Goal: Information Seeking & Learning: Learn about a topic

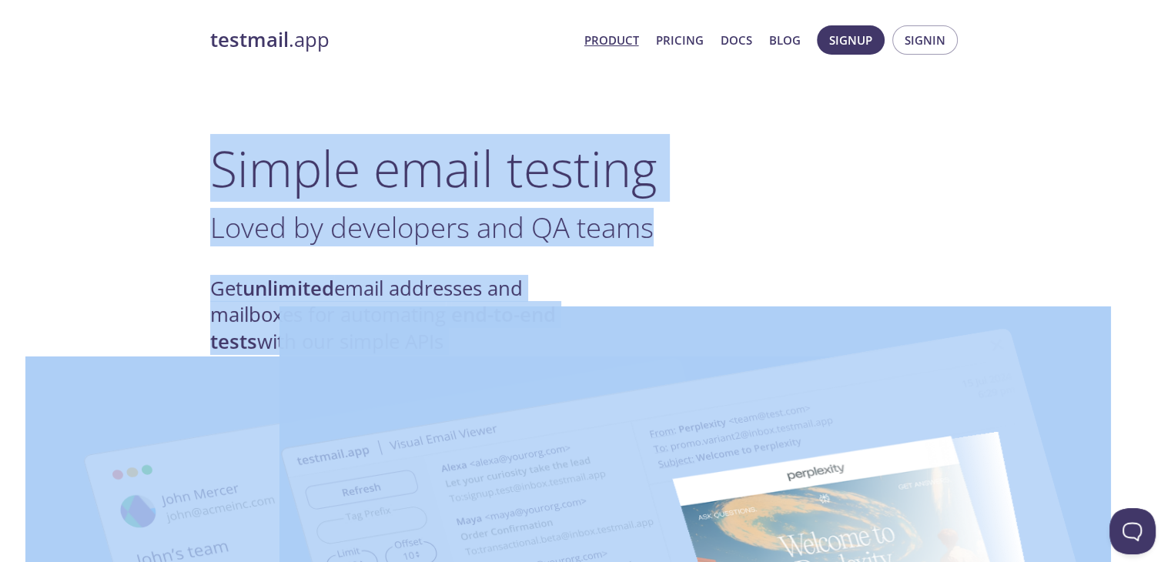
drag, startPoint x: 201, startPoint y: 149, endPoint x: 773, endPoint y: 337, distance: 602.3
click at [756, 243] on h3 "Loved by developers and Q ." at bounding box center [586, 227] width 752 height 35
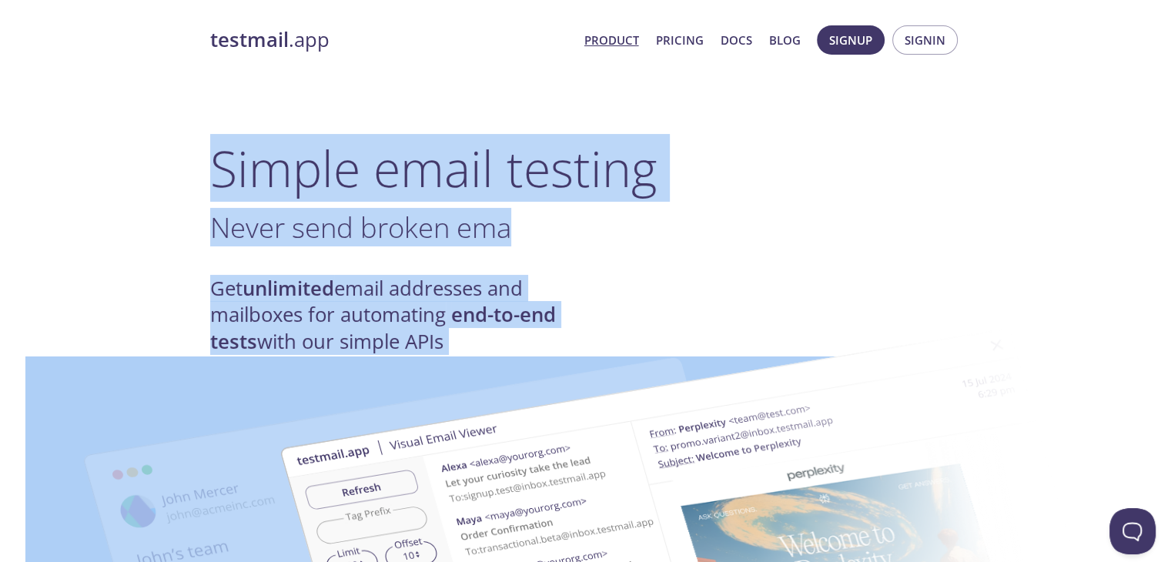
drag, startPoint x: 212, startPoint y: 164, endPoint x: 598, endPoint y: 372, distance: 438.3
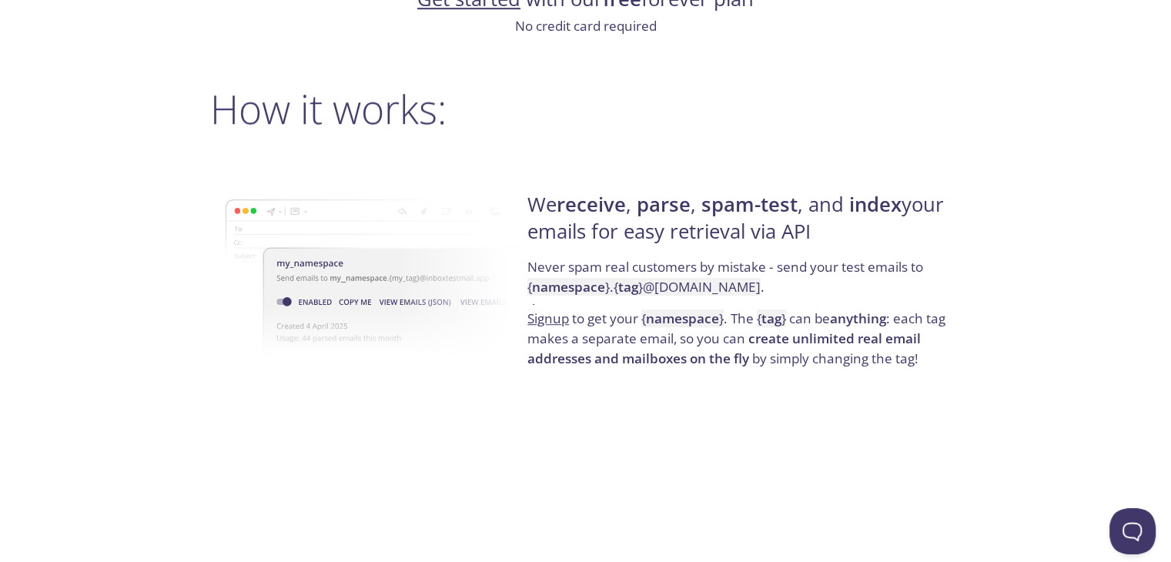
scroll to position [1078, 0]
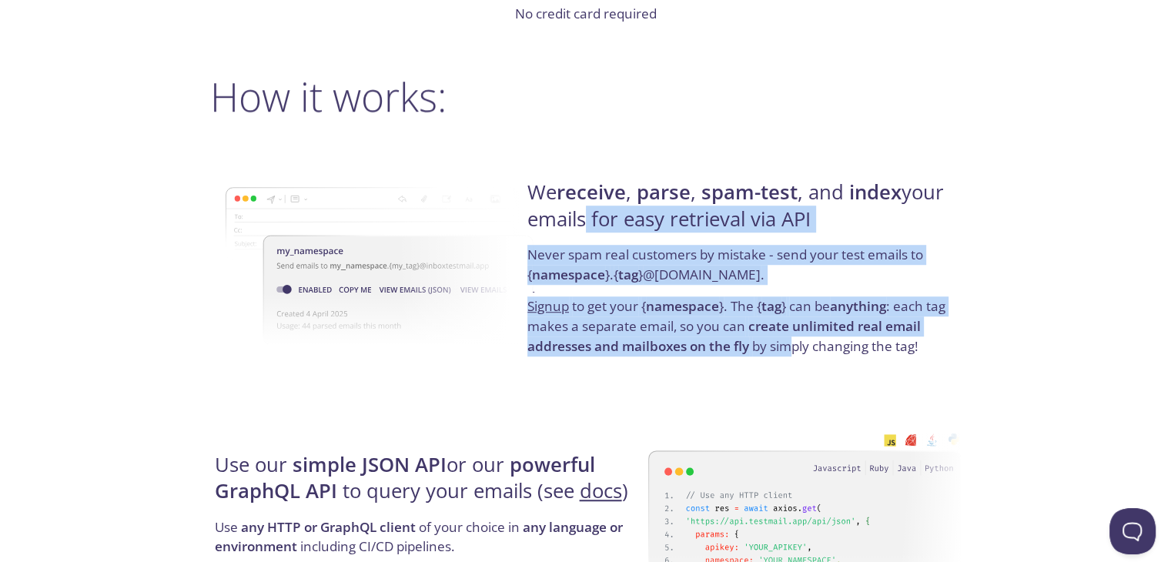
drag, startPoint x: 580, startPoint y: 226, endPoint x: 826, endPoint y: 377, distance: 287.9
click at [796, 375] on div "We receive , parse , spam-test , and index your emails for easy retrieval via A…" at bounding box center [742, 268] width 438 height 248
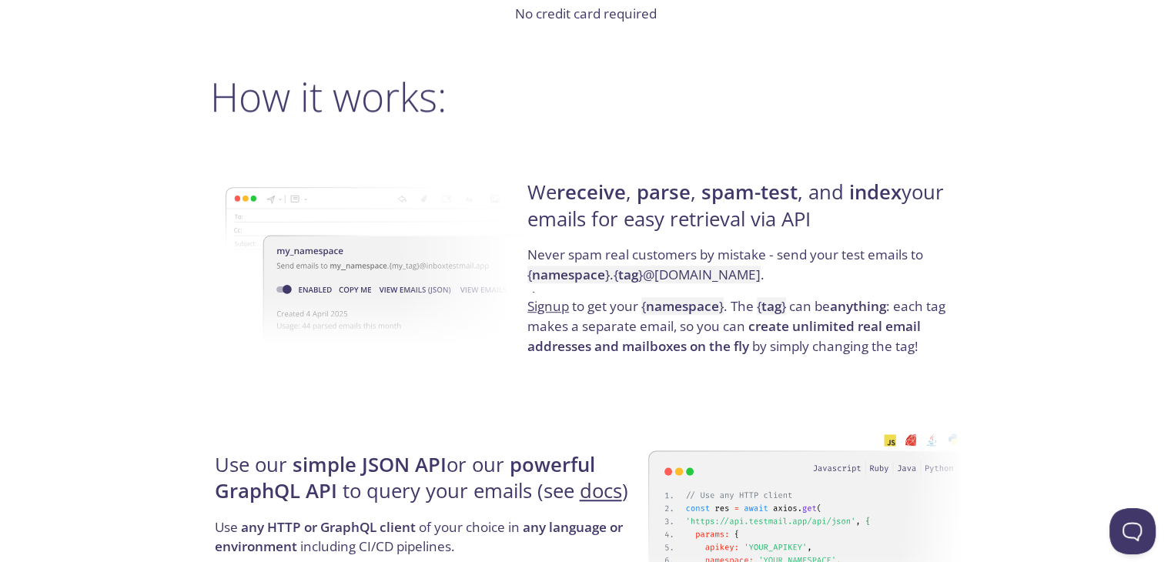
click at [913, 367] on div "We receive , parse , spam-test , and index your emails for easy retrieval via A…" at bounding box center [742, 268] width 438 height 248
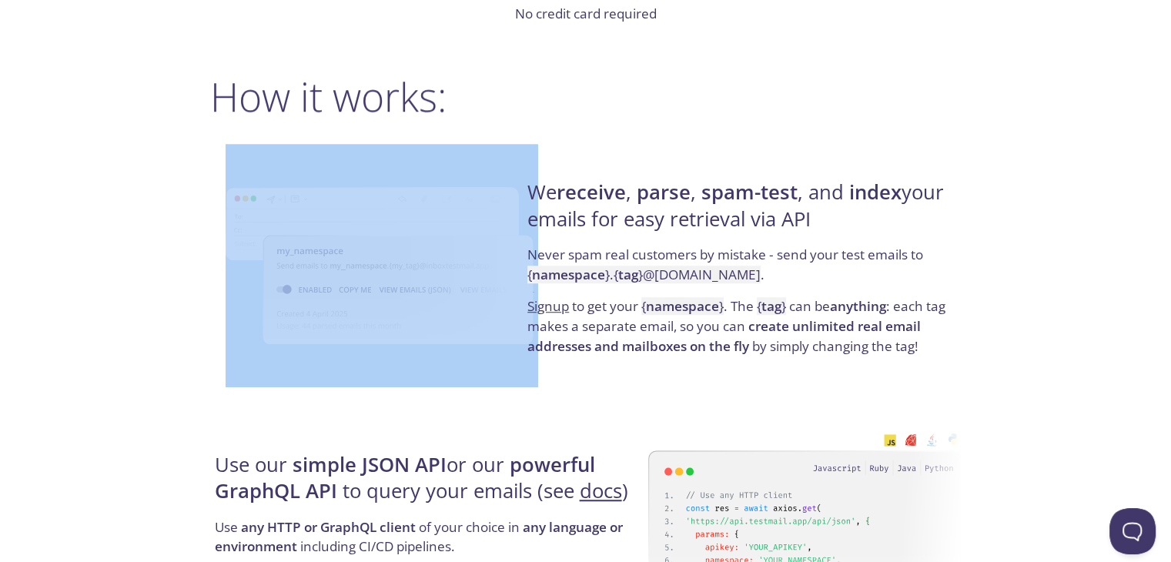
drag, startPoint x: 958, startPoint y: 367, endPoint x: 486, endPoint y: 146, distance: 521.3
click at [486, 146] on div "We receive , parse , spam-test , and index your emails for easy retrieval via A…" at bounding box center [586, 268] width 752 height 248
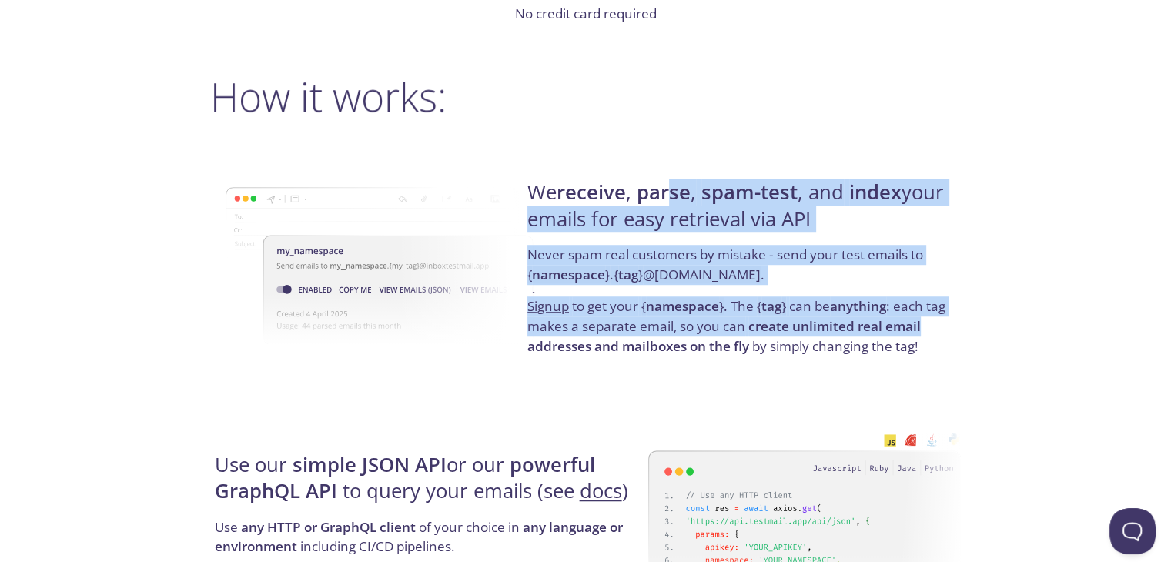
drag, startPoint x: 675, startPoint y: 204, endPoint x: 933, endPoint y: 325, distance: 284.9
click at [931, 324] on div "We receive , parse , spam-test , and index your emails for easy retrieval via A…" at bounding box center [742, 268] width 438 height 248
click at [933, 326] on p "Signup to get your { namespace } . The { tag } can be anything : each tag makes…" at bounding box center [742, 326] width 429 height 59
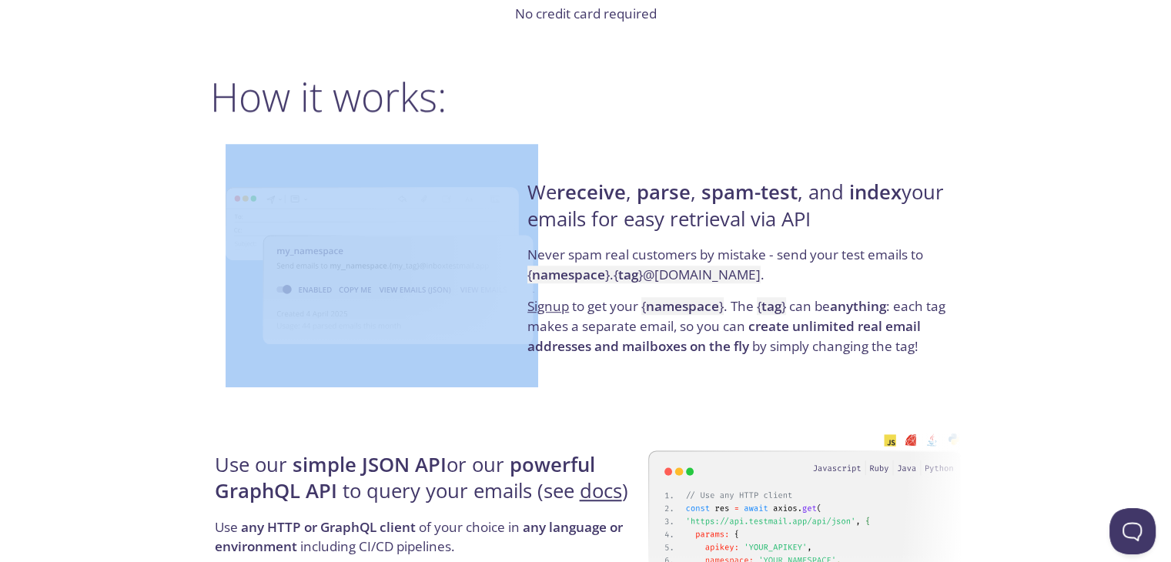
drag, startPoint x: 946, startPoint y: 358, endPoint x: 516, endPoint y: 186, distance: 462.8
click at [516, 186] on div "We receive , parse , spam-test , and index your emails for easy retrieval via A…" at bounding box center [586, 268] width 752 height 248
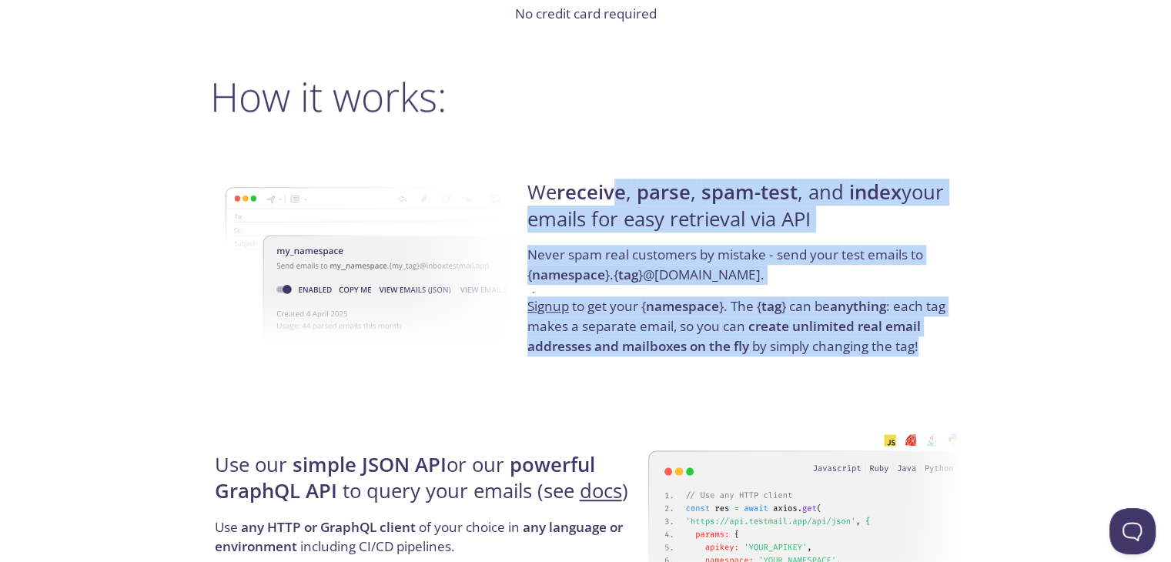
drag, startPoint x: 637, startPoint y: 204, endPoint x: 1000, endPoint y: 355, distance: 392.9
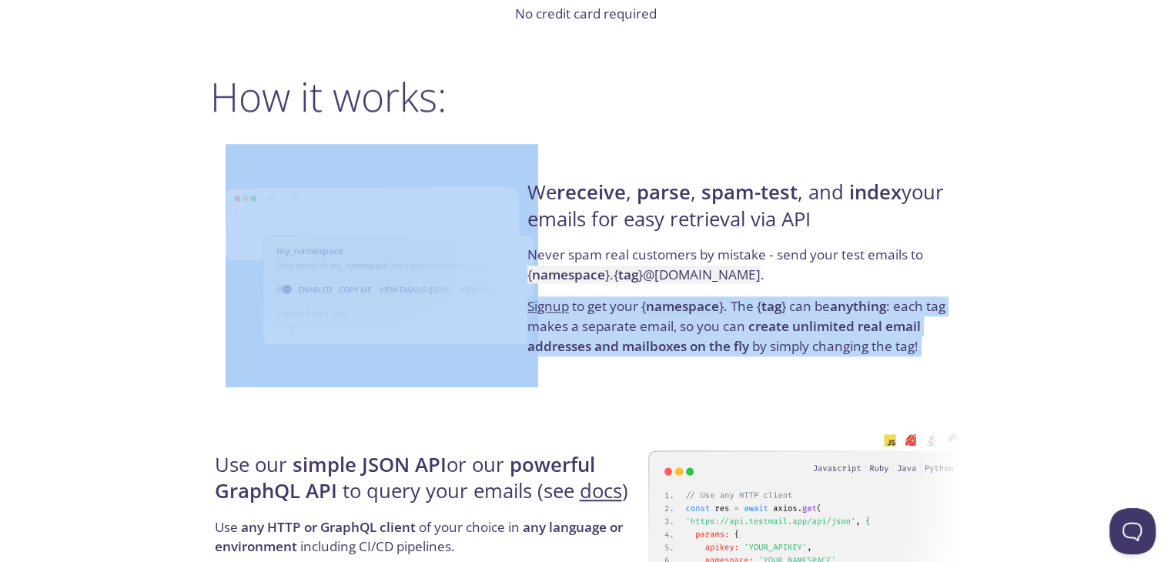
drag, startPoint x: 781, startPoint y: 277, endPoint x: 520, endPoint y: 190, distance: 275.2
click at [513, 189] on div "We receive , parse , spam-test , and index your emails for easy retrieval via A…" at bounding box center [586, 268] width 752 height 248
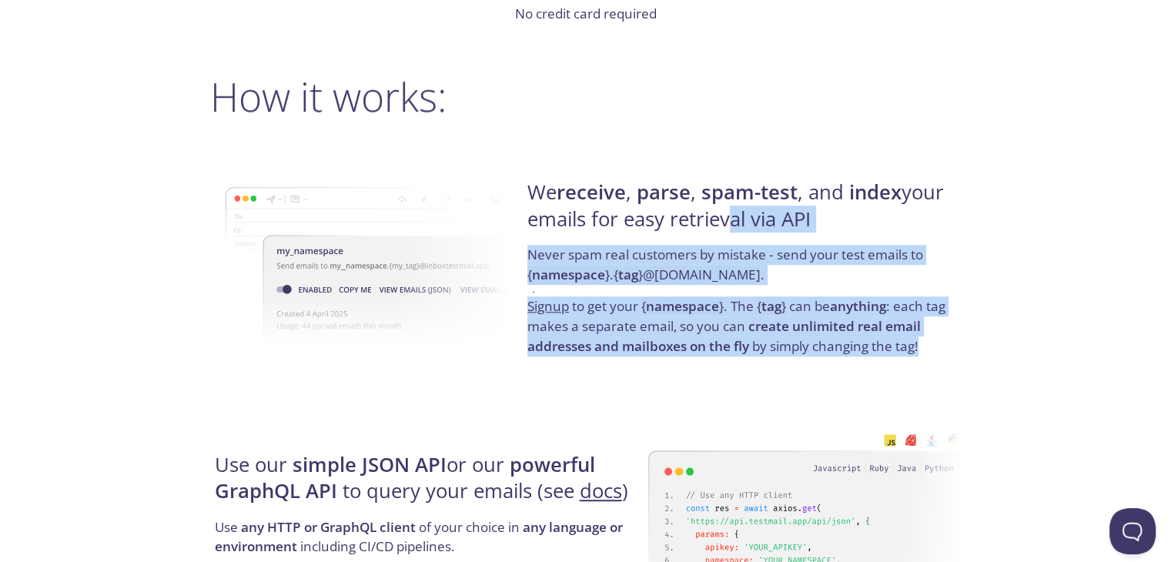
drag, startPoint x: 798, startPoint y: 260, endPoint x: 1102, endPoint y: 399, distance: 334.6
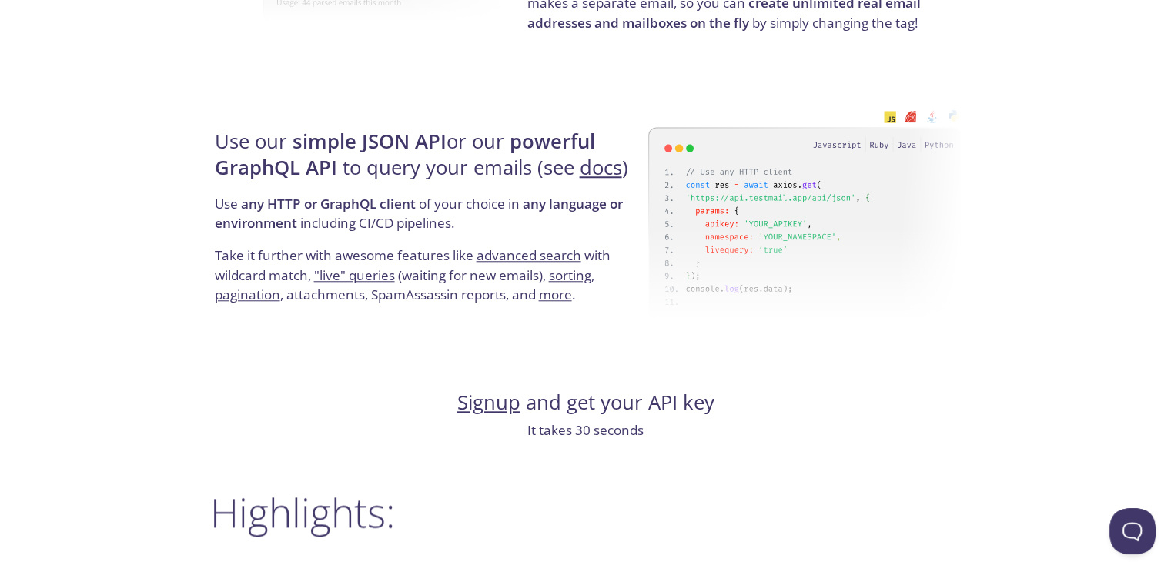
scroll to position [1463, 0]
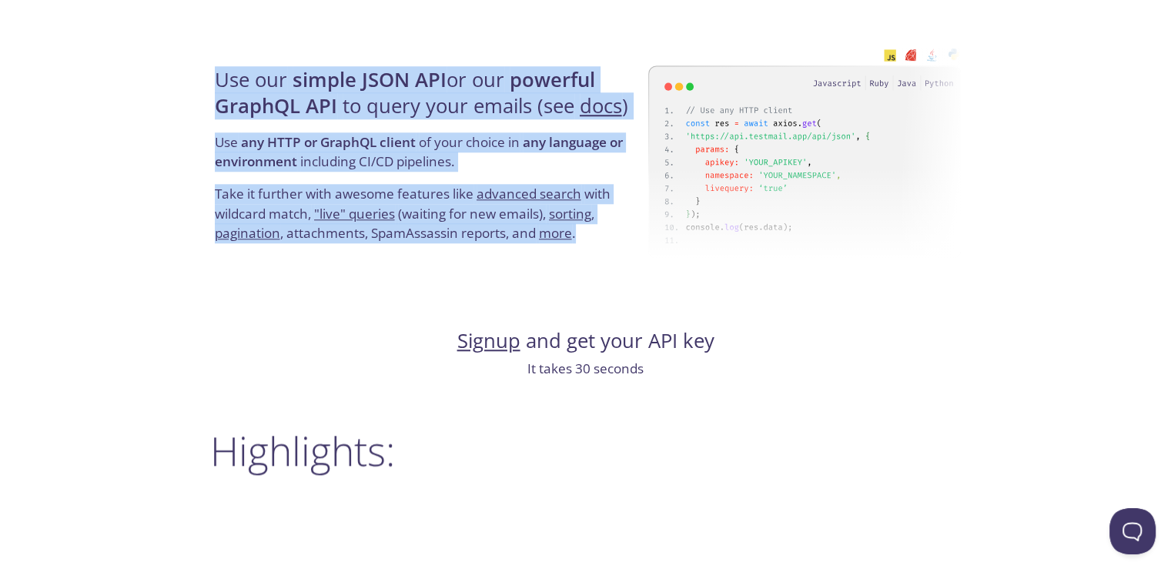
drag, startPoint x: 160, startPoint y: 78, endPoint x: 641, endPoint y: 237, distance: 506.3
click at [651, 244] on div "testmail .app Product Pricing Docs Blog Signup Signin Simple email testing Love…" at bounding box center [585, 362] width 1171 height 3621
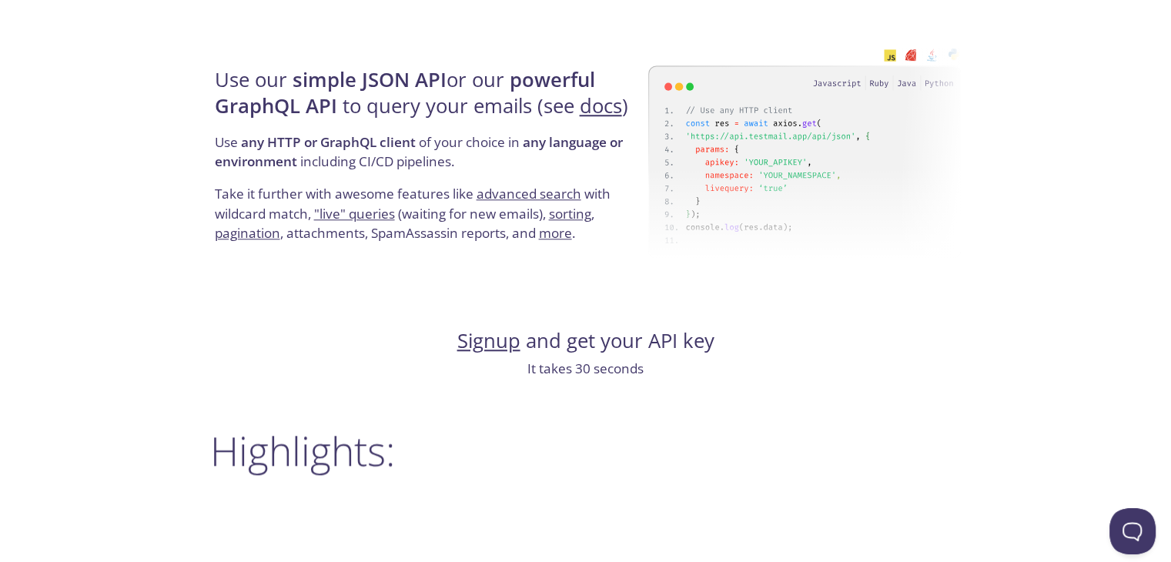
click at [563, 337] on h4 "Signup and get your API key" at bounding box center [586, 341] width 752 height 26
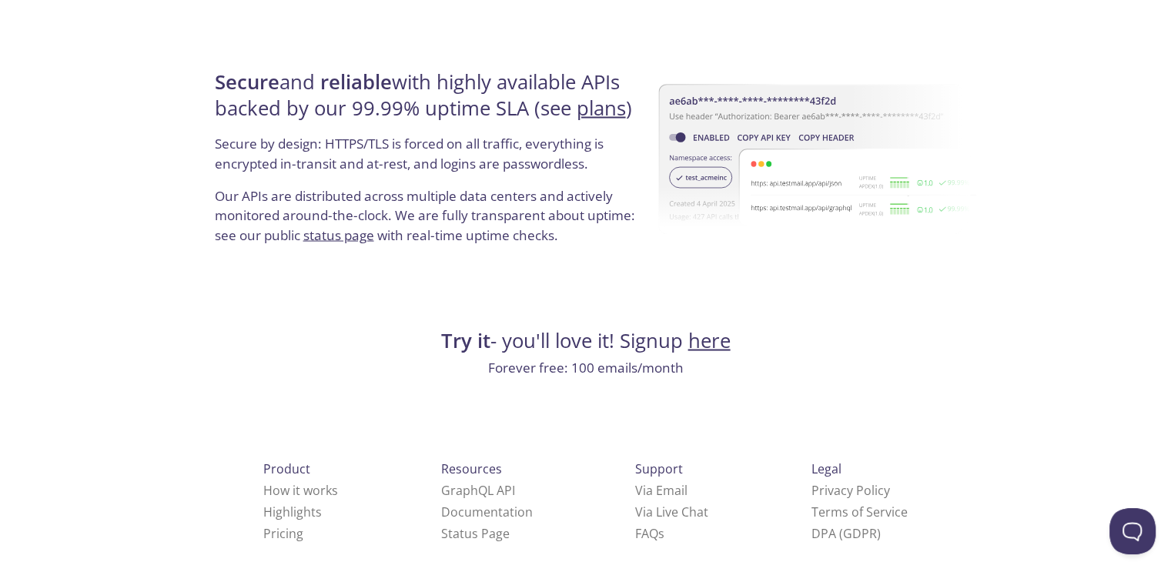
scroll to position [2960, 0]
